Goal: Communication & Community: Answer question/provide support

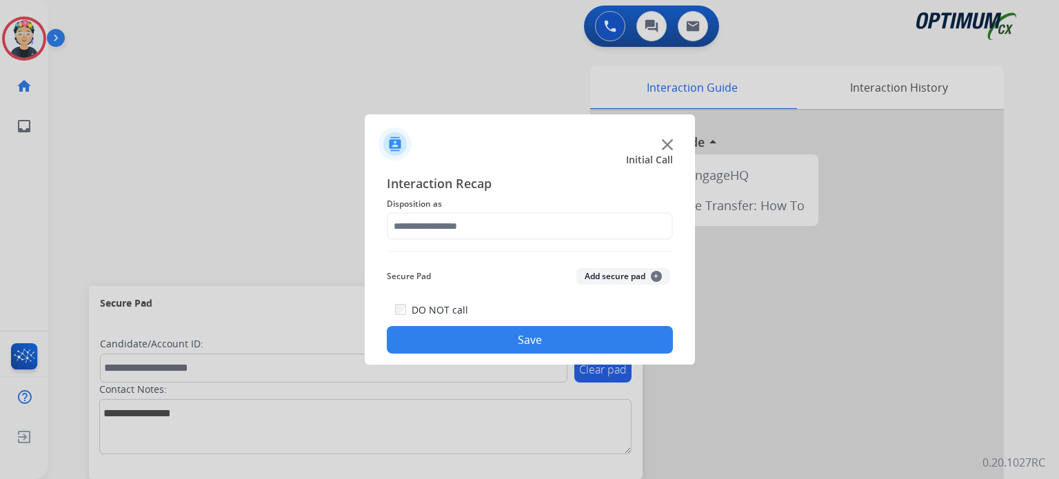
click at [665, 143] on img at bounding box center [667, 144] width 11 height 11
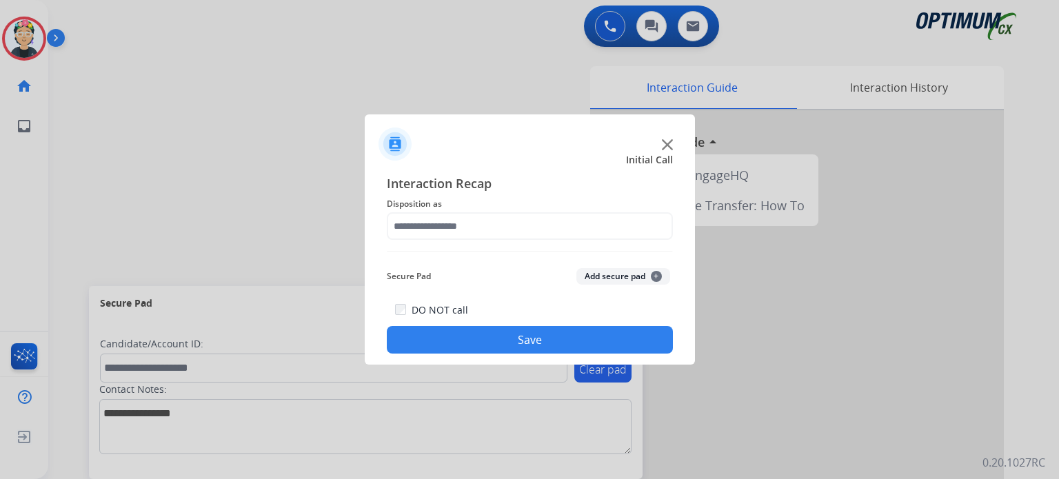
click at [665, 143] on img at bounding box center [667, 144] width 11 height 11
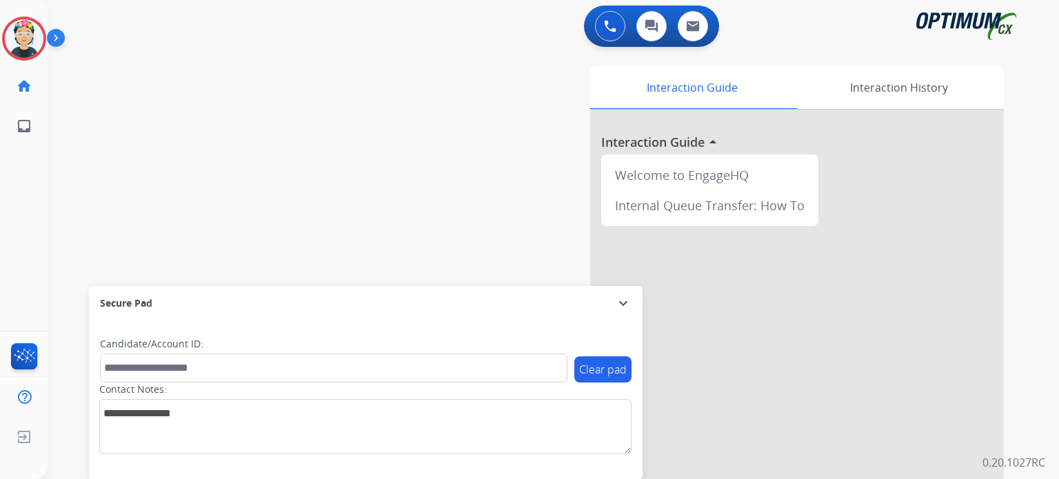
click at [665, 143] on div at bounding box center [797, 367] width 414 height 514
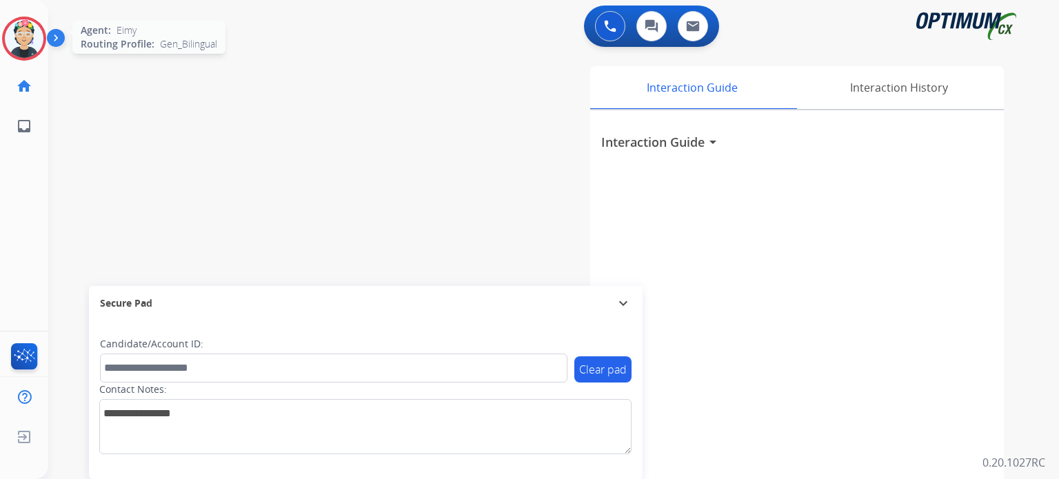
click at [27, 52] on img at bounding box center [24, 38] width 39 height 39
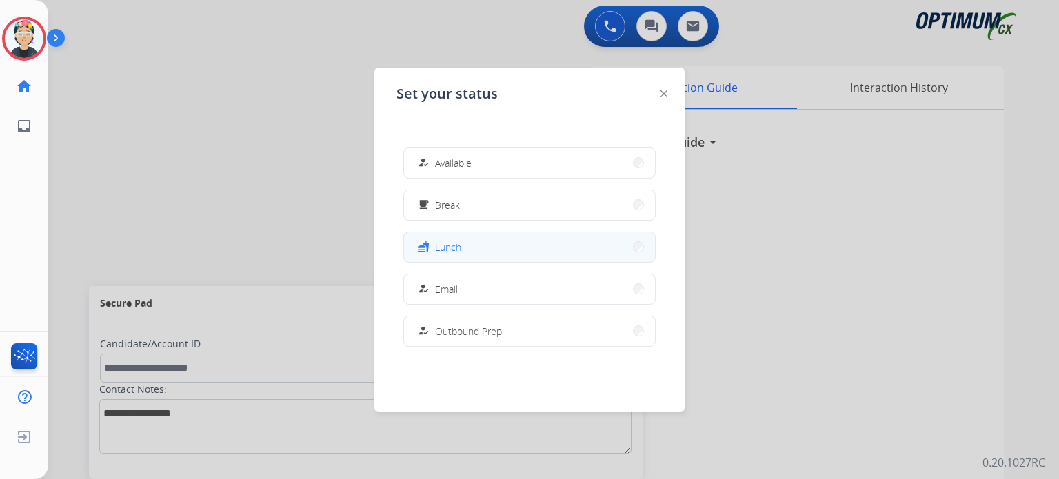
click at [543, 256] on button "fastfood Lunch" at bounding box center [529, 247] width 251 height 30
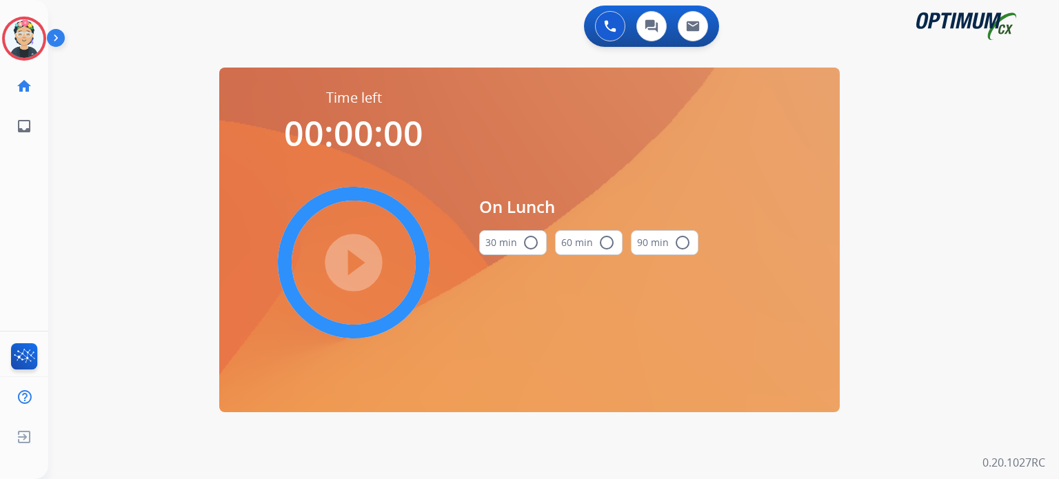
click at [520, 247] on button "30 min radio_button_unchecked" at bounding box center [513, 242] width 68 height 25
click at [334, 322] on div "play_circle_filled" at bounding box center [353, 262] width 207 height 207
click at [345, 267] on mat-icon "play_circle_filled" at bounding box center [353, 262] width 17 height 17
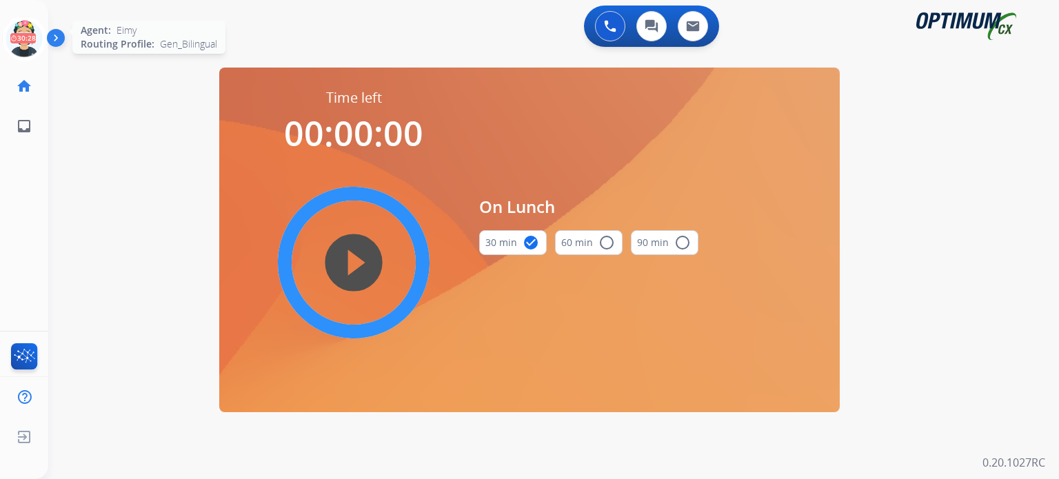
drag, startPoint x: 13, startPoint y: 40, endPoint x: 20, endPoint y: 45, distance: 8.4
click at [14, 41] on icon at bounding box center [24, 39] width 45 height 45
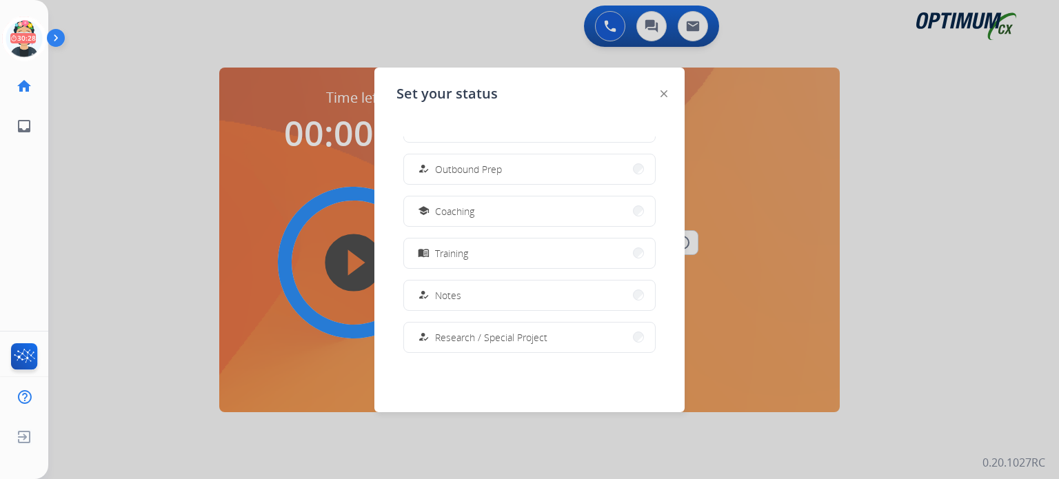
scroll to position [207, 0]
click at [520, 299] on span "Research / Special Project" at bounding box center [491, 292] width 112 height 14
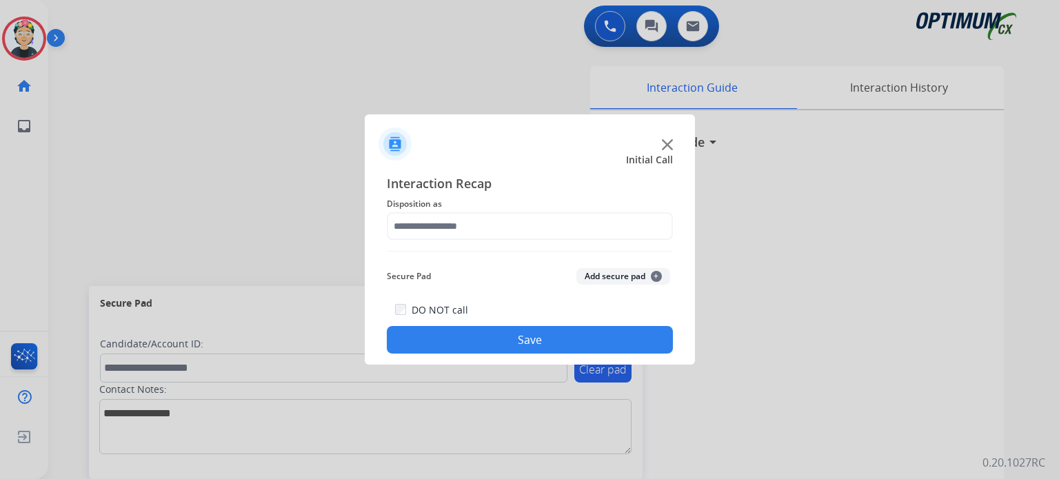
click at [660, 144] on div at bounding box center [530, 138] width 330 height 48
click at [661, 144] on div at bounding box center [530, 138] width 330 height 48
click at [665, 144] on img at bounding box center [667, 144] width 11 height 11
click at [665, 144] on h3 "Interaction Guide" at bounding box center [652, 141] width 103 height 19
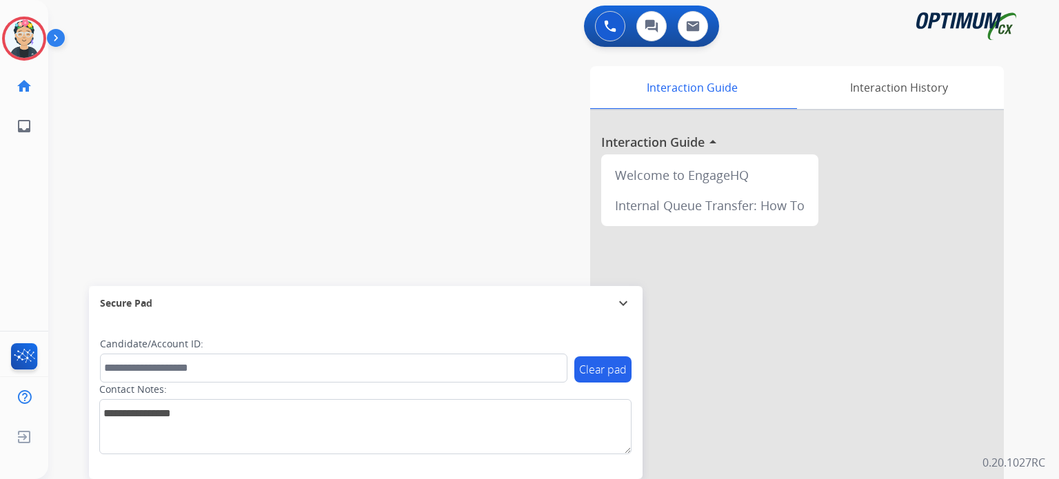
click at [665, 144] on div at bounding box center [797, 367] width 414 height 514
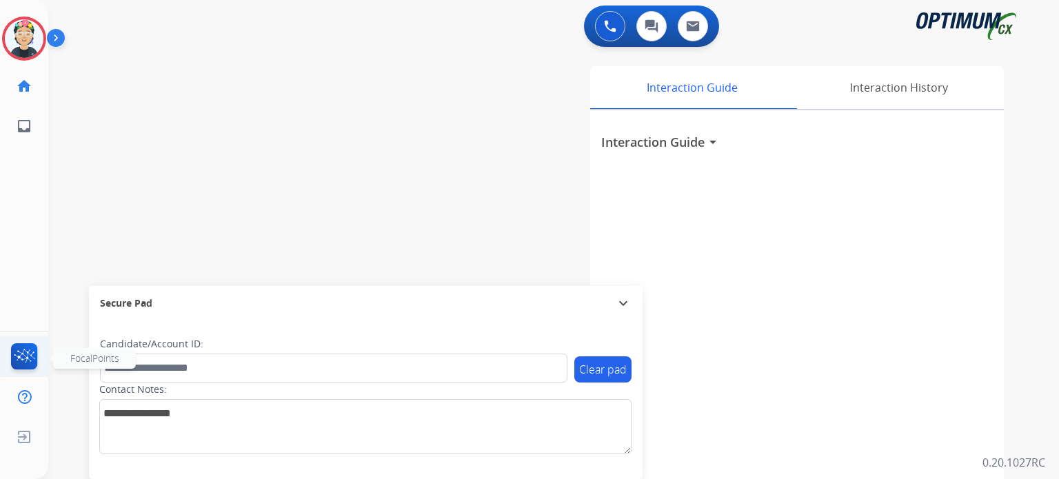
click at [24, 366] on img at bounding box center [24, 359] width 32 height 32
click at [607, 26] on img at bounding box center [610, 26] width 12 height 12
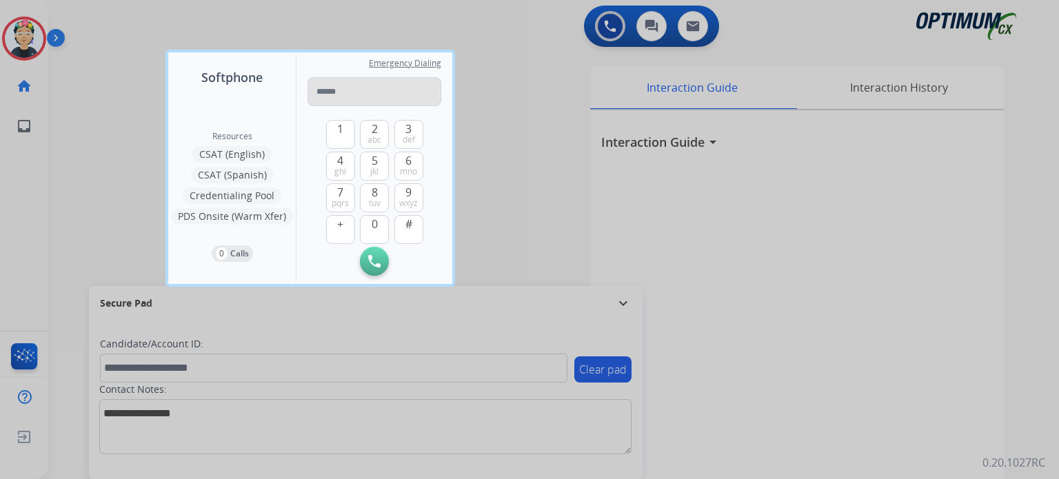
click at [366, 94] on input "tel" at bounding box center [374, 91] width 134 height 29
type input "**********"
click at [374, 263] on img at bounding box center [374, 261] width 12 height 12
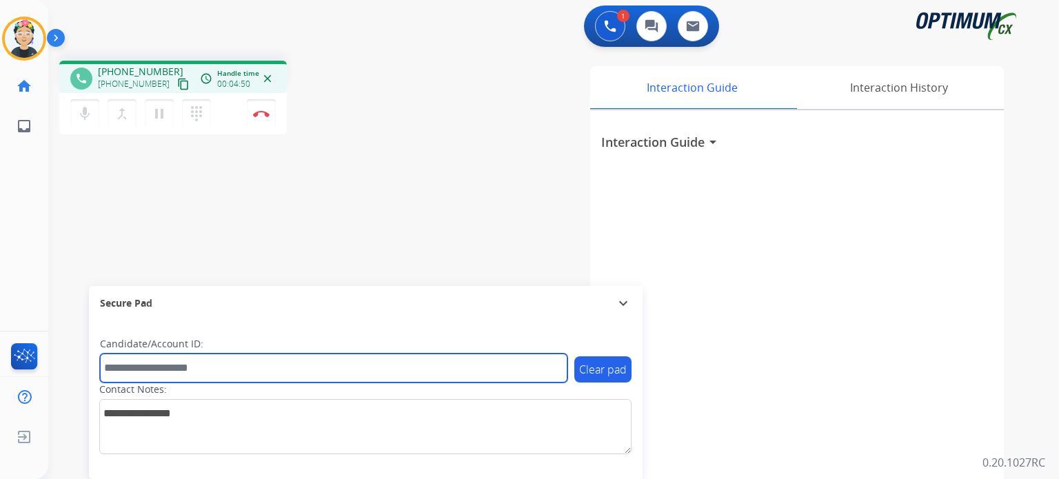
click at [286, 376] on input "text" at bounding box center [333, 368] width 467 height 29
paste input "*******"
type input "*******"
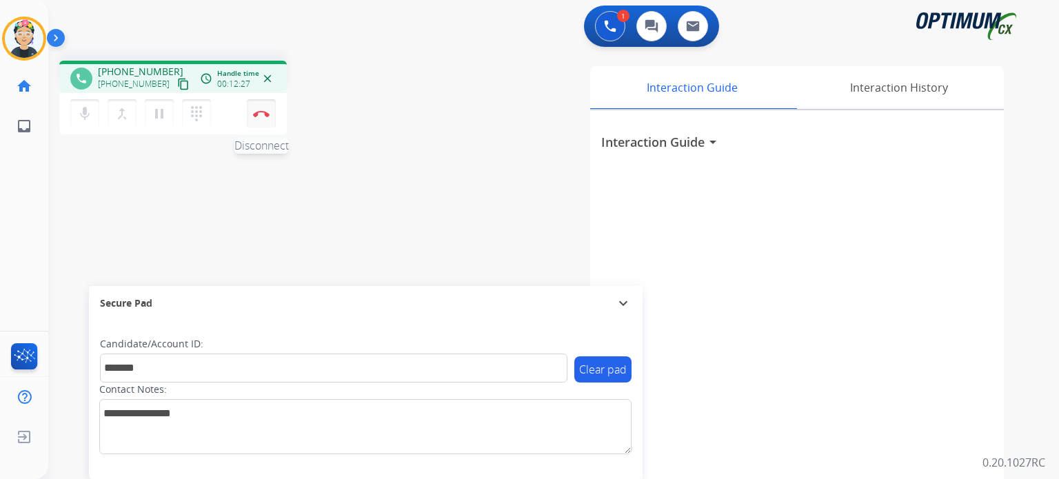
click at [259, 118] on button "Disconnect" at bounding box center [261, 113] width 29 height 29
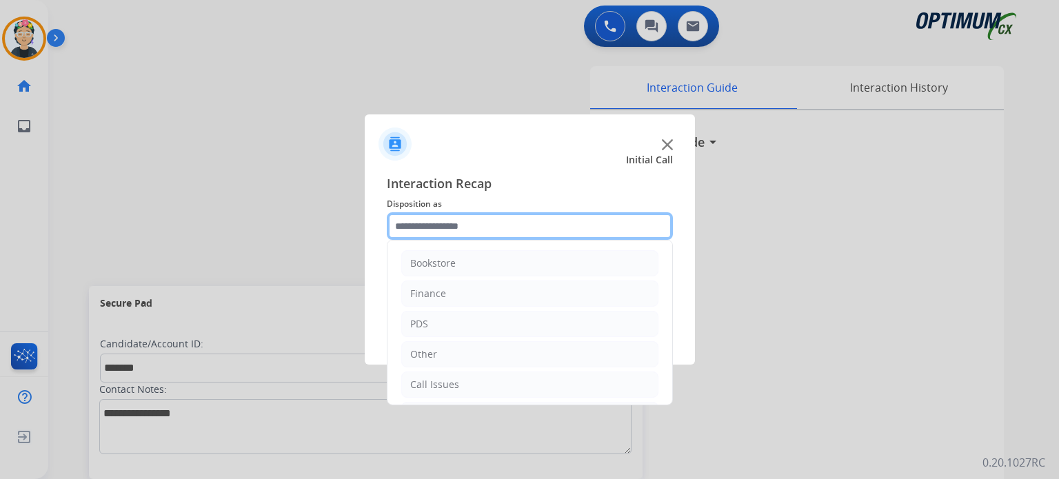
click at [448, 235] on input "text" at bounding box center [530, 226] width 286 height 28
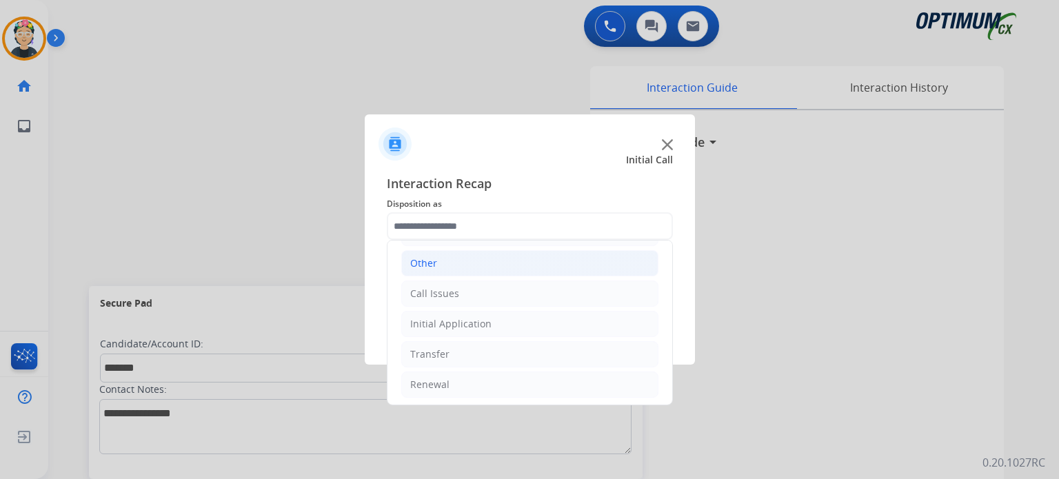
click at [462, 269] on li "Other" at bounding box center [529, 263] width 257 height 26
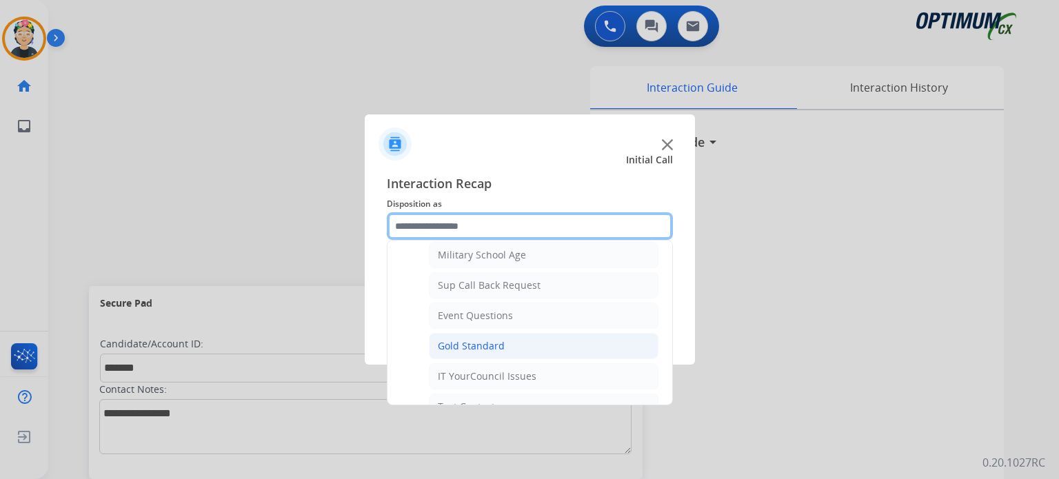
scroll to position [229, 0]
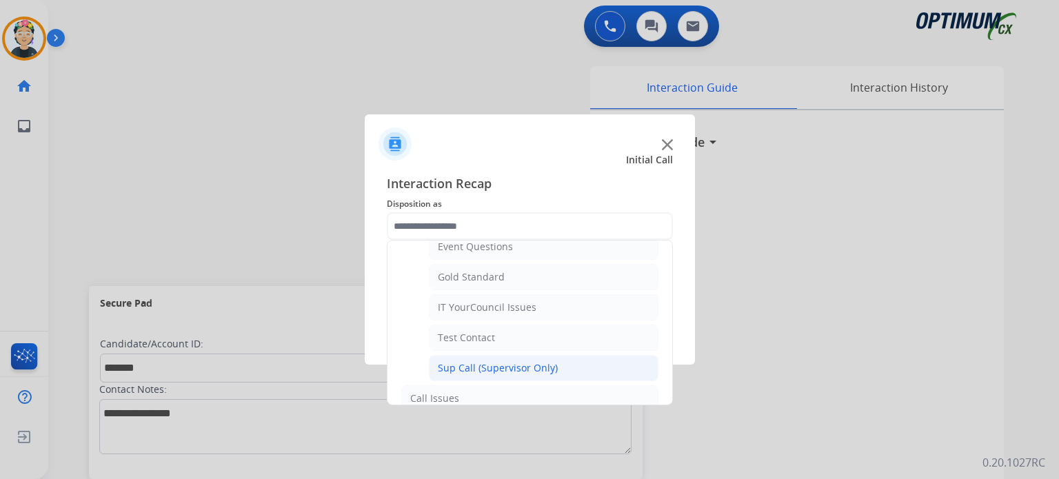
click at [518, 370] on div "Sup Call (Supervisor Only)" at bounding box center [498, 368] width 120 height 14
type input "**********"
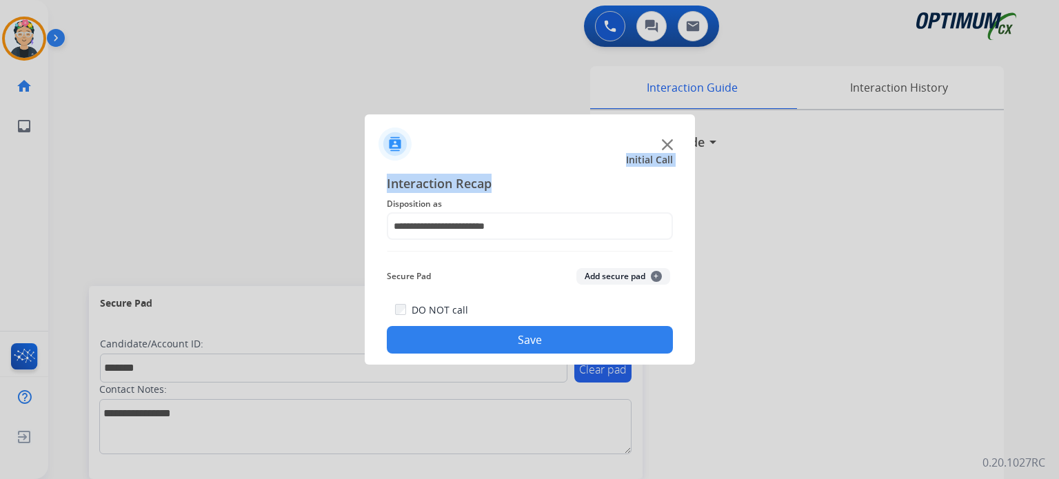
drag, startPoint x: 422, startPoint y: 163, endPoint x: 526, endPoint y: 187, distance: 106.7
click at [525, 187] on div "**********" at bounding box center [530, 239] width 330 height 250
click at [598, 276] on button "Add secure pad +" at bounding box center [623, 276] width 94 height 17
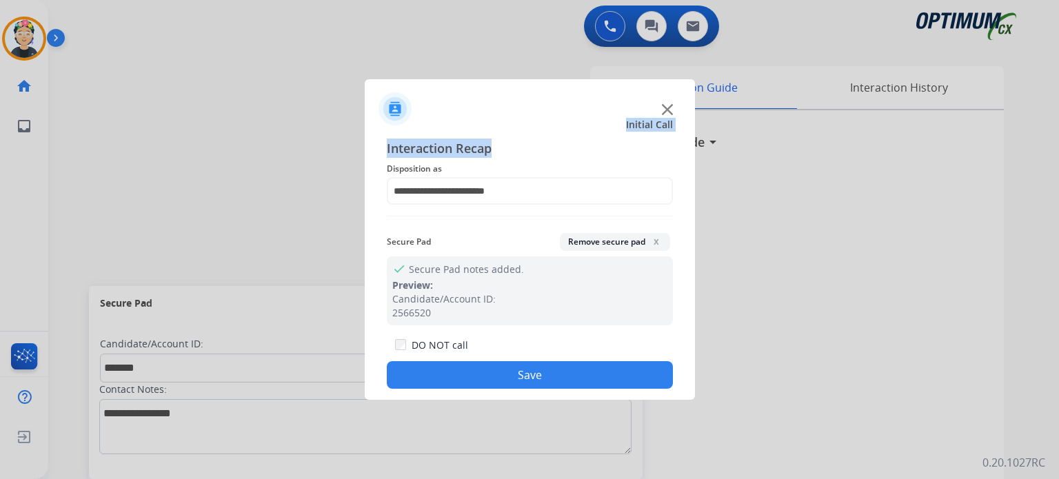
click at [462, 374] on button "Save" at bounding box center [530, 375] width 286 height 28
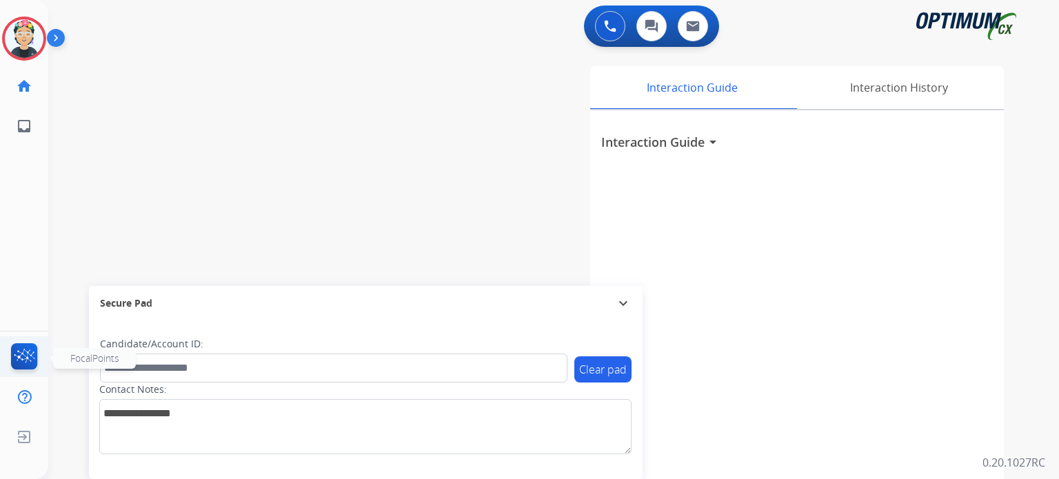
click at [27, 357] on img at bounding box center [24, 359] width 32 height 32
